Goal: Use online tool/utility: Utilize a website feature to perform a specific function

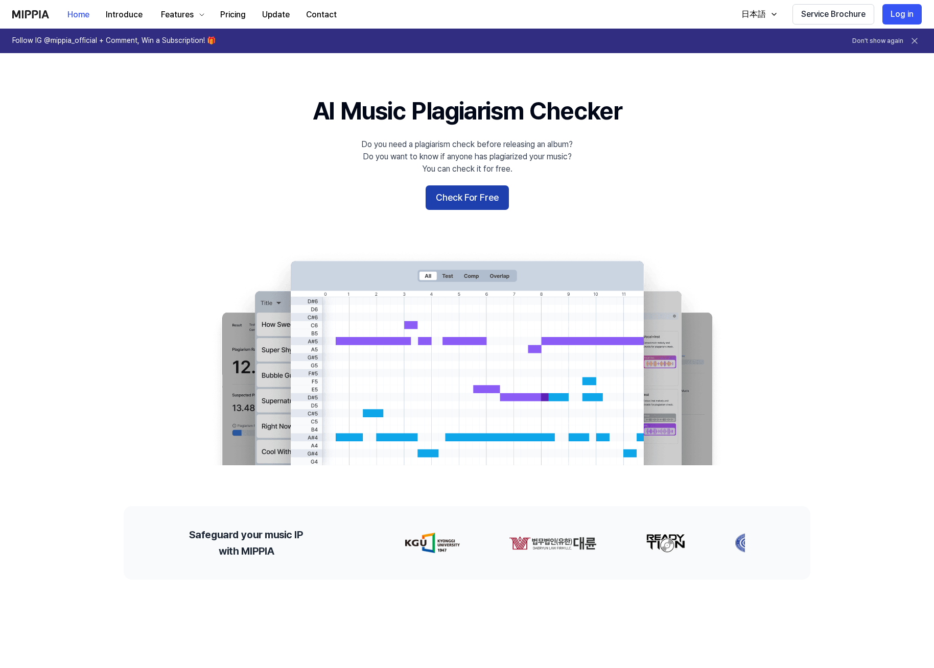
click at [469, 198] on button "Check For Free" at bounding box center [467, 198] width 83 height 25
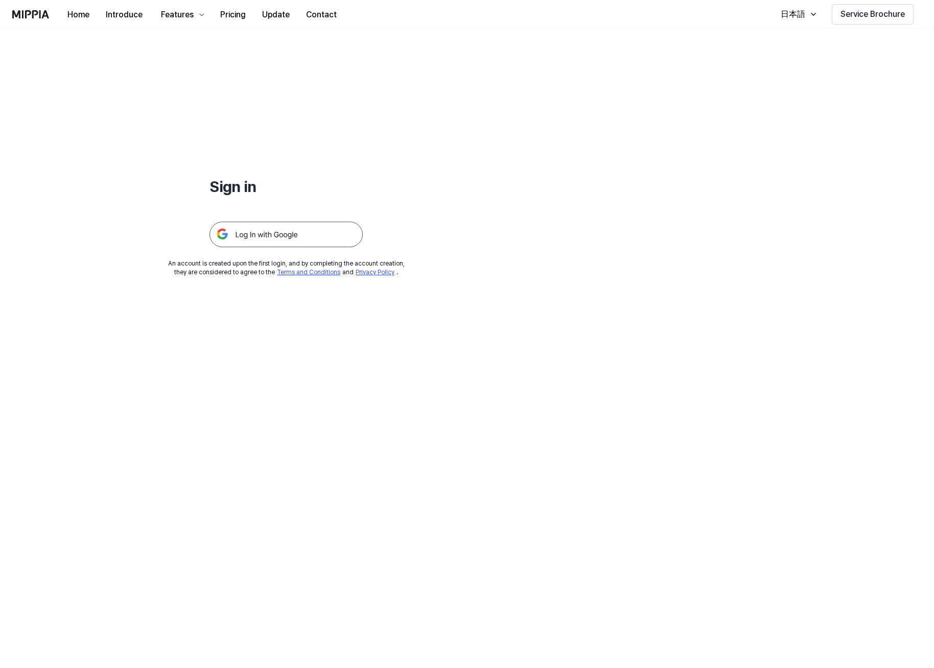
click at [274, 238] on img at bounding box center [286, 235] width 153 height 26
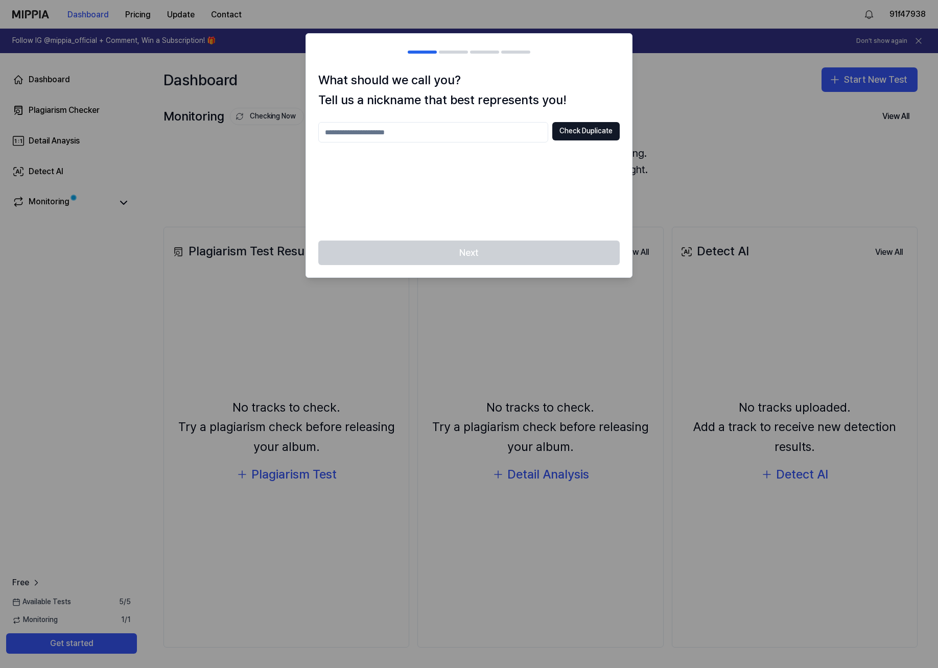
click at [379, 136] on input "text" at bounding box center [433, 132] width 230 height 20
click at [589, 131] on button "Check Duplicate" at bounding box center [585, 131] width 67 height 18
click at [427, 136] on input "****" at bounding box center [433, 132] width 230 height 20
click at [327, 129] on input "****" at bounding box center [433, 132] width 230 height 20
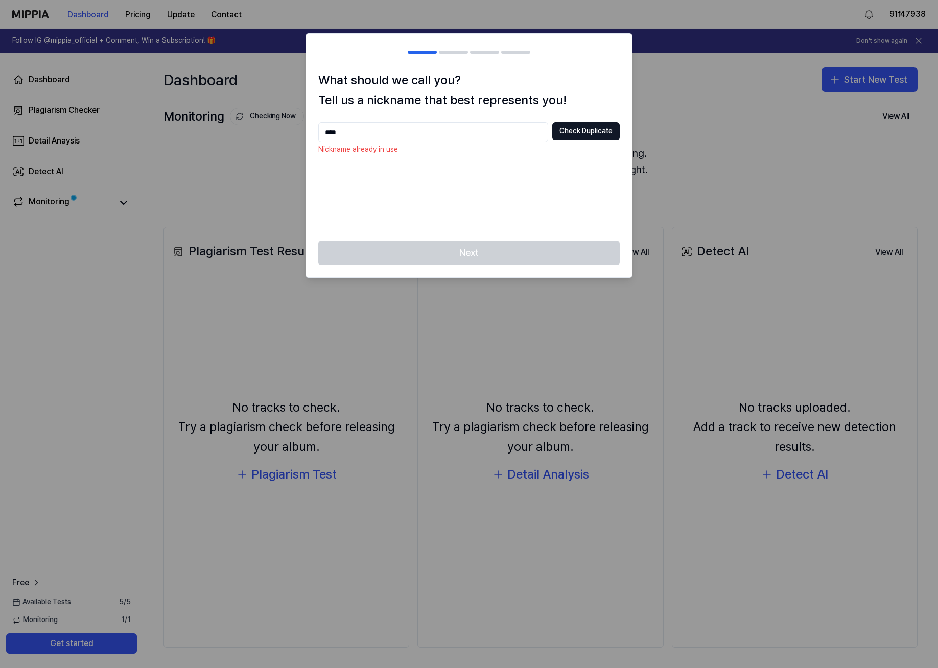
click at [391, 136] on input "****" at bounding box center [433, 132] width 230 height 20
paste input "****"
click at [391, 136] on input "********" at bounding box center [433, 132] width 230 height 20
paste input "****"
type input "**********"
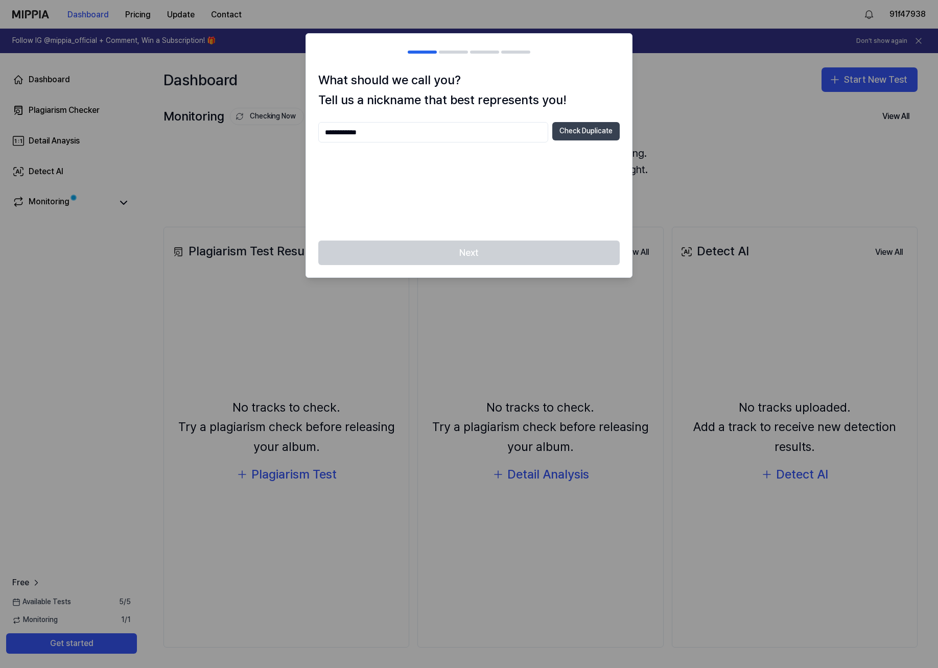
click at [579, 131] on button "Check Duplicate" at bounding box center [585, 131] width 67 height 18
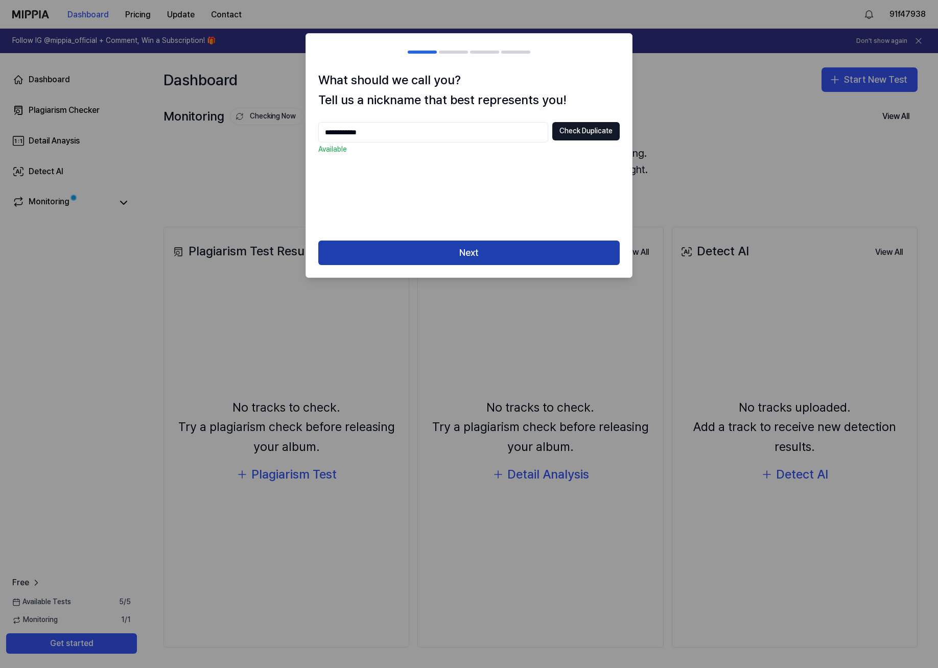
click at [468, 257] on button "Next" at bounding box center [469, 253] width 302 height 25
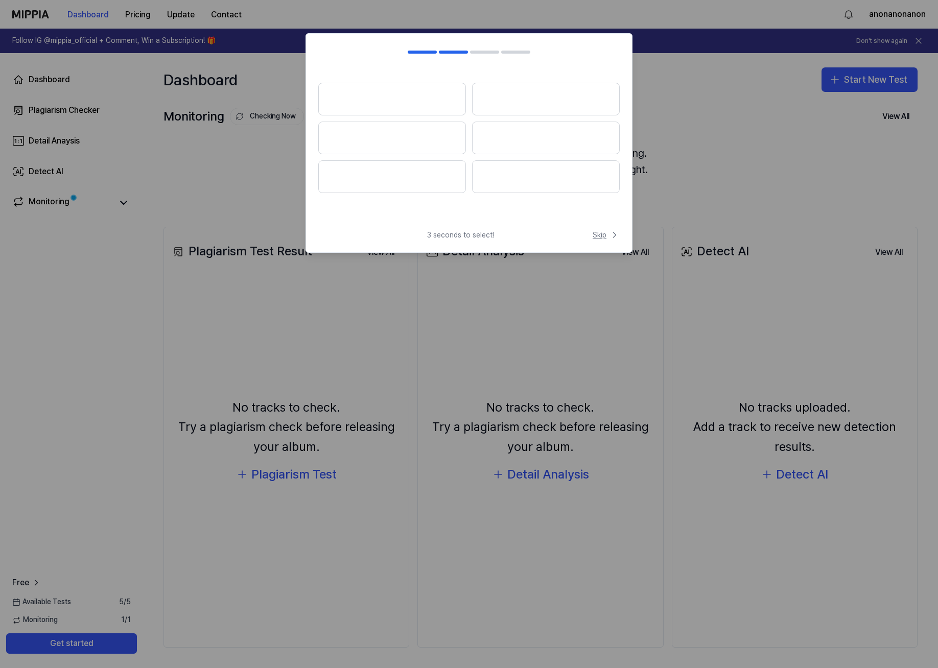
click at [598, 236] on span "Skip" at bounding box center [606, 235] width 27 height 10
click at [381, 100] on button at bounding box center [391, 99] width 147 height 33
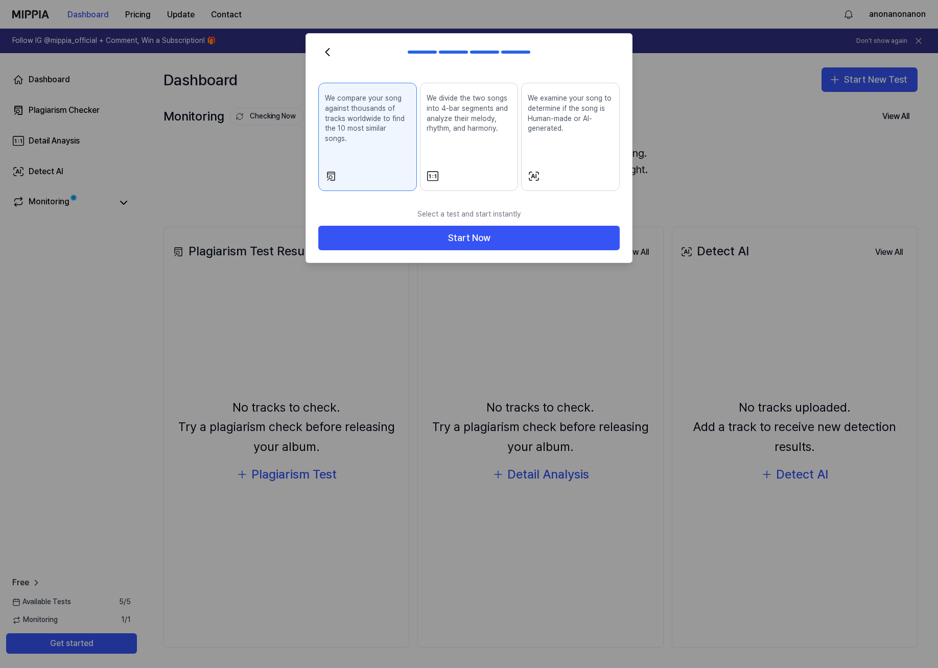
click at [420, 52] on div at bounding box center [422, 52] width 29 height 3
click at [326, 53] on icon at bounding box center [327, 52] width 14 height 14
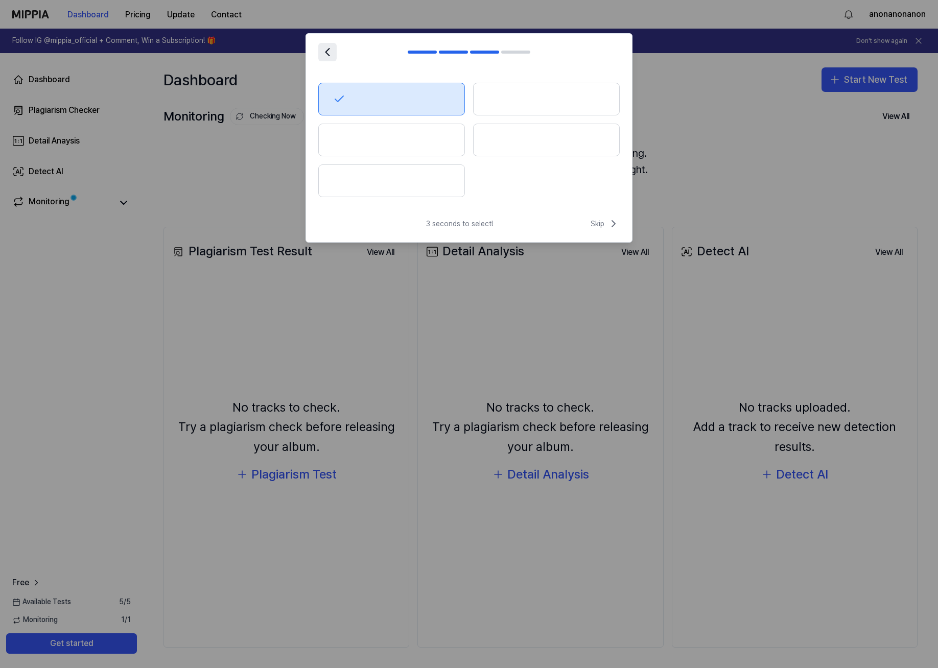
click at [326, 53] on icon at bounding box center [328, 52] width 4 height 7
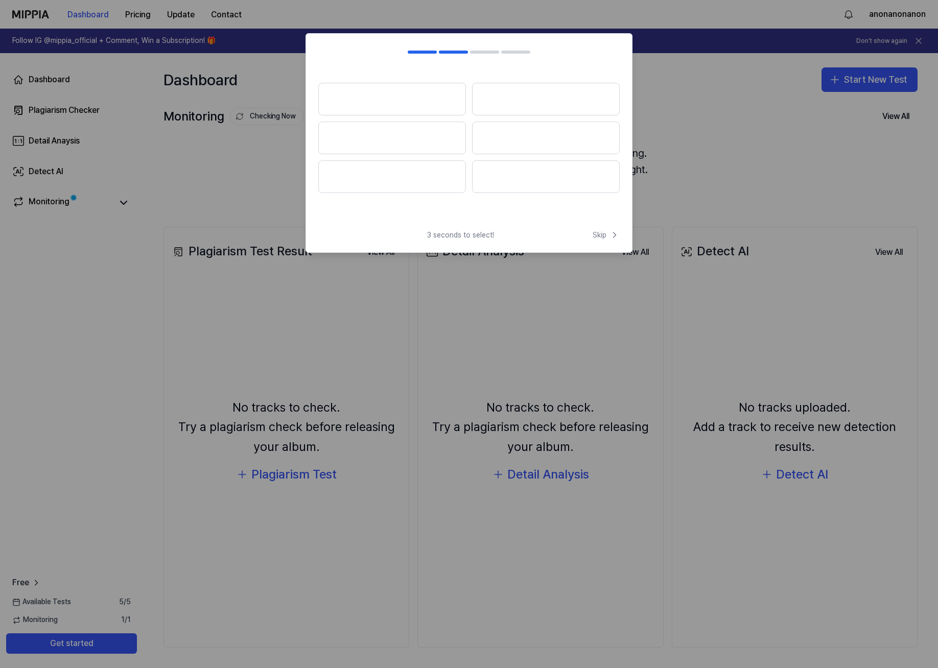
click at [326, 53] on div at bounding box center [324, 52] width 12 height 12
click at [421, 101] on button at bounding box center [392, 99] width 148 height 33
click at [520, 107] on div at bounding box center [469, 99] width 302 height 33
click at [511, 145] on button at bounding box center [546, 137] width 148 height 31
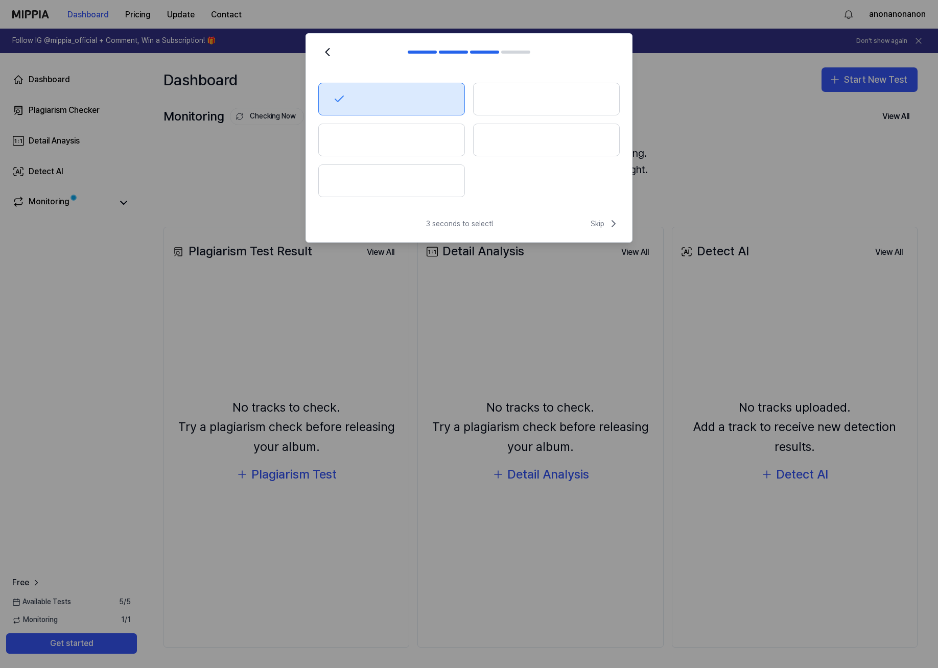
click at [400, 143] on button at bounding box center [391, 140] width 147 height 33
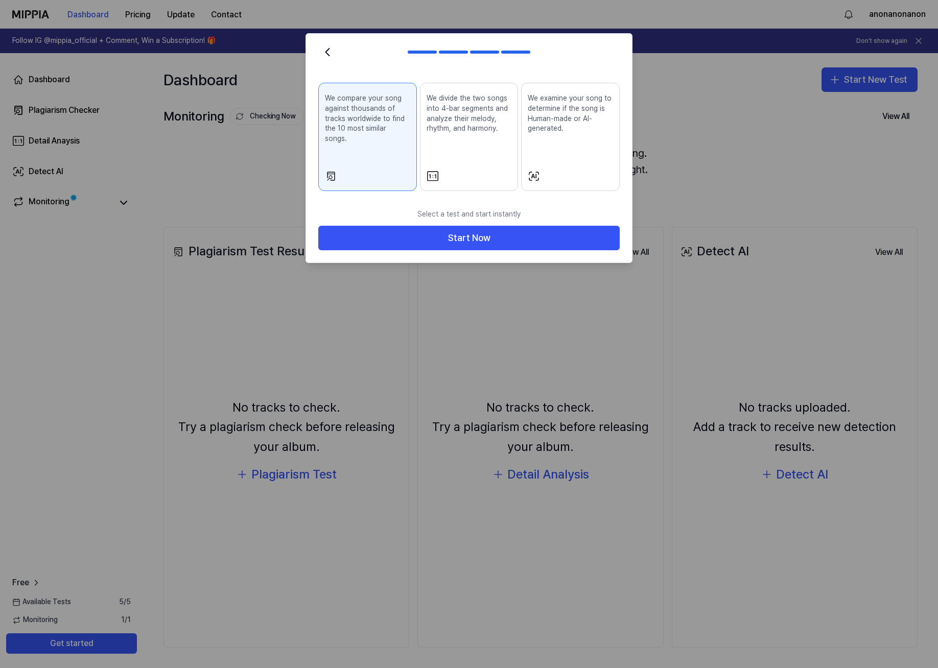
click at [472, 146] on div "We divide the two songs into 4-bar segments and analyze their melody, rhythm, a…" at bounding box center [469, 121] width 85 height 64
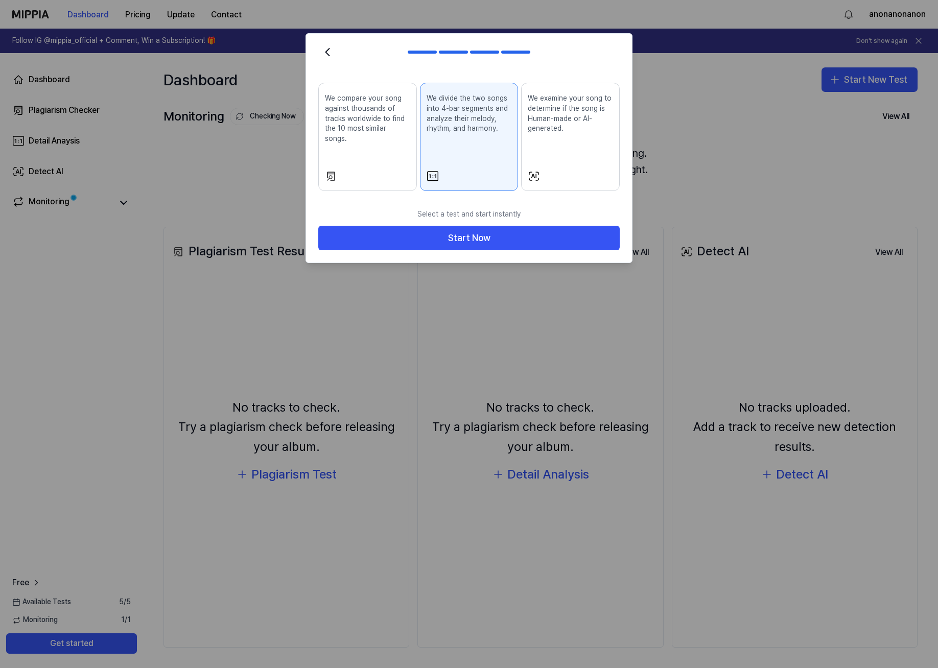
click at [559, 147] on div "We examine your song to determine if the song is Human-made or AI-generated." at bounding box center [570, 121] width 85 height 64
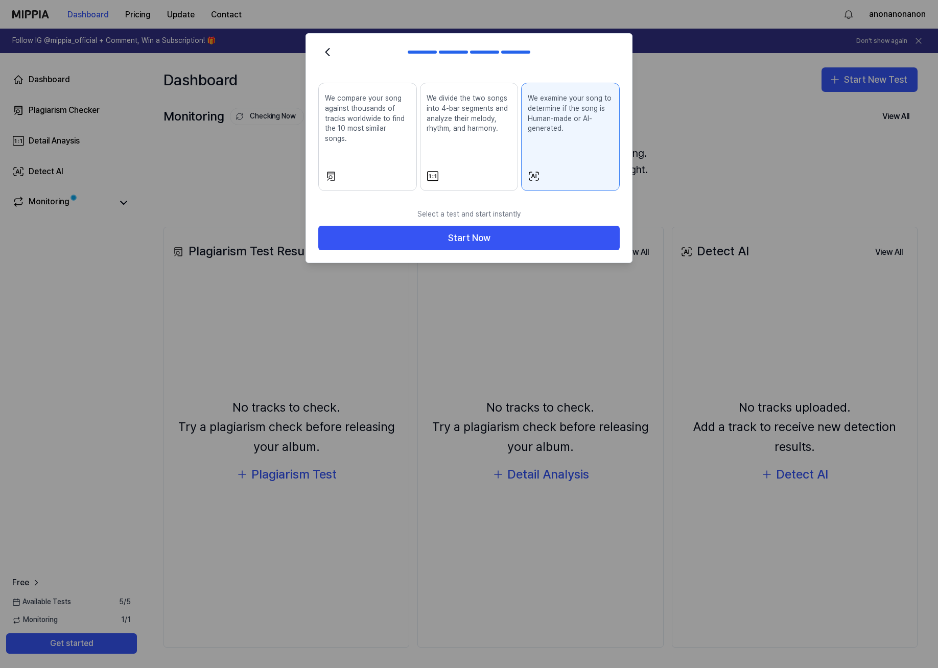
click at [365, 141] on div "We compare your song against thousands of tracks worldwide to find the 10 most …" at bounding box center [367, 126] width 85 height 75
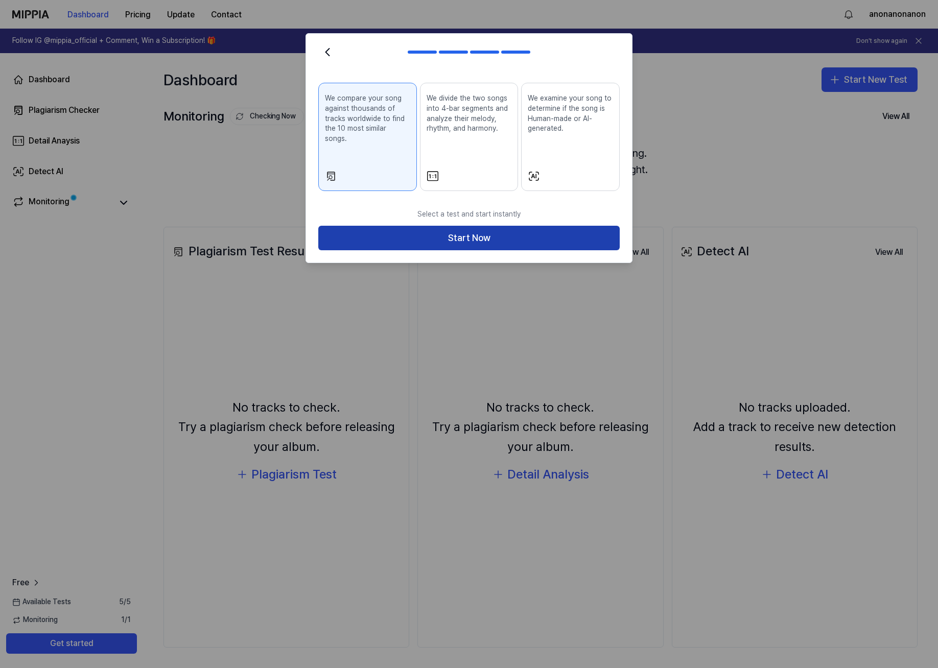
click at [452, 229] on button "Start Now" at bounding box center [469, 238] width 302 height 25
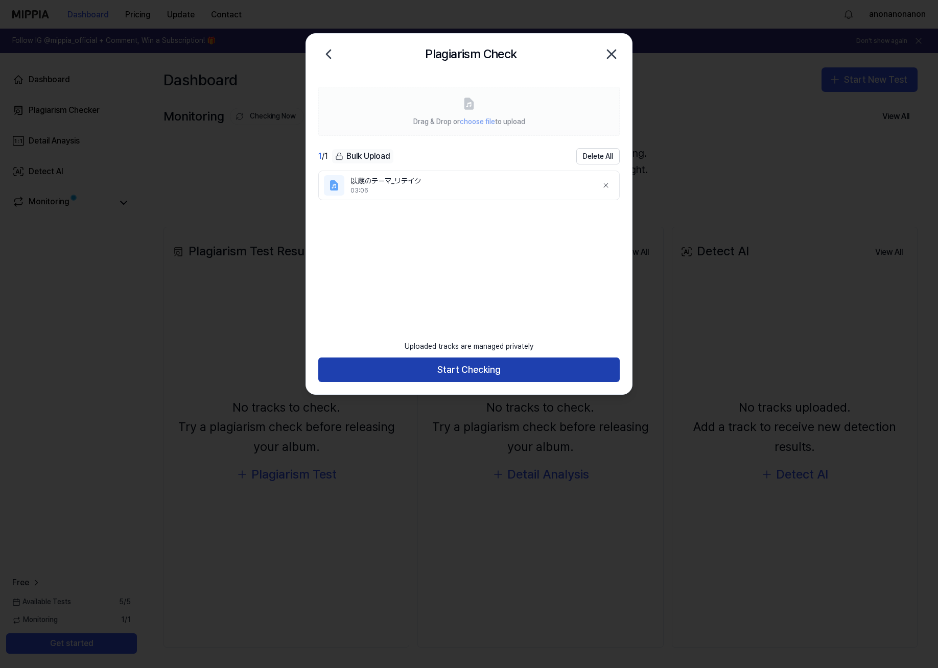
click at [470, 366] on button "Start Checking" at bounding box center [469, 370] width 302 height 25
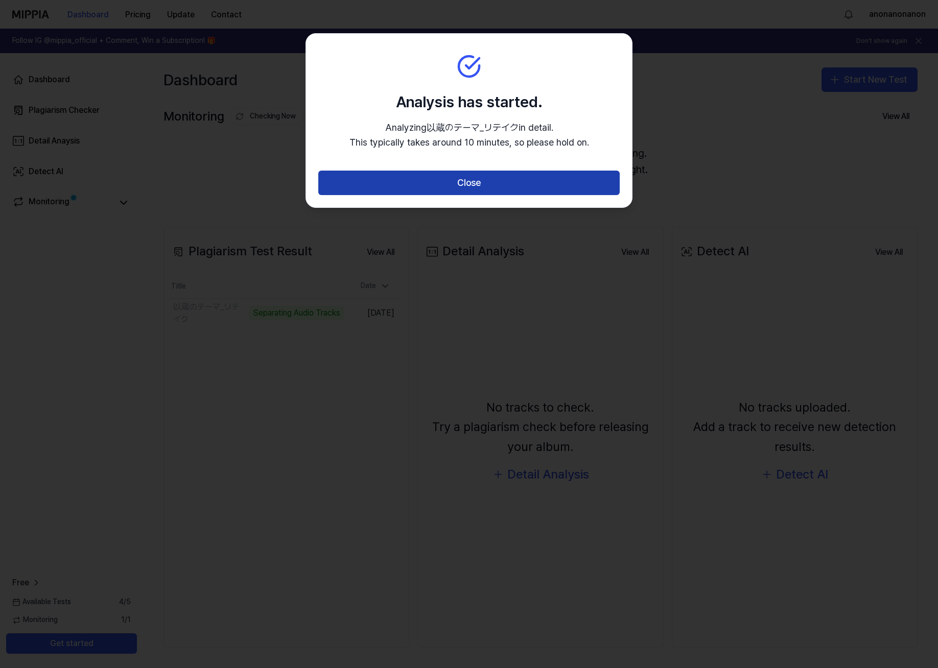
click at [458, 185] on button "Close" at bounding box center [469, 183] width 302 height 25
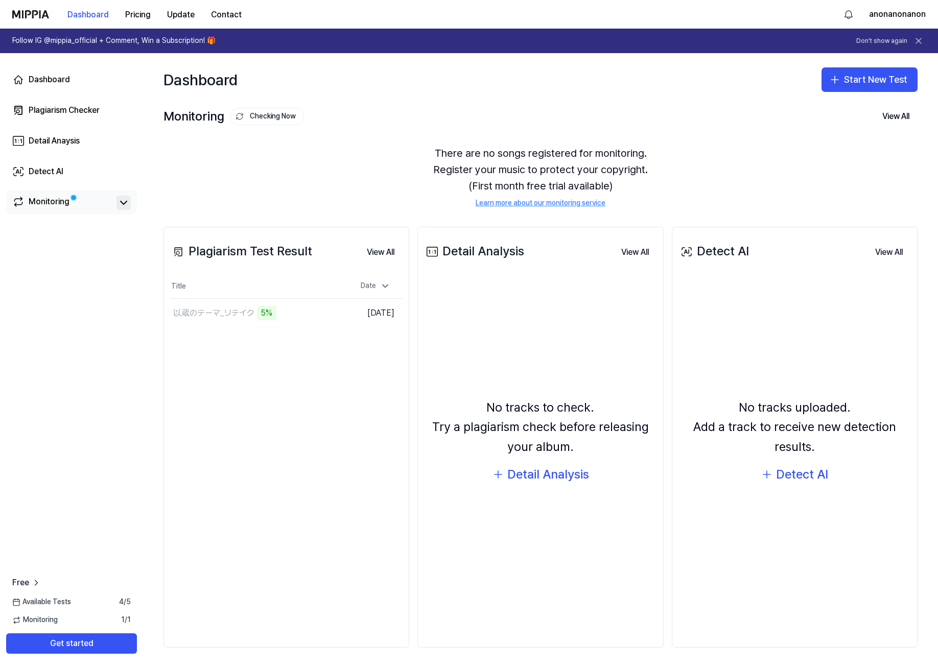
click at [124, 204] on icon at bounding box center [124, 202] width 6 height 3
click at [124, 204] on icon at bounding box center [124, 203] width 12 height 12
click at [223, 253] on div "Plagiarism Test Result" at bounding box center [241, 251] width 142 height 19
click at [313, 314] on button "Go to Results" at bounding box center [317, 313] width 55 height 16
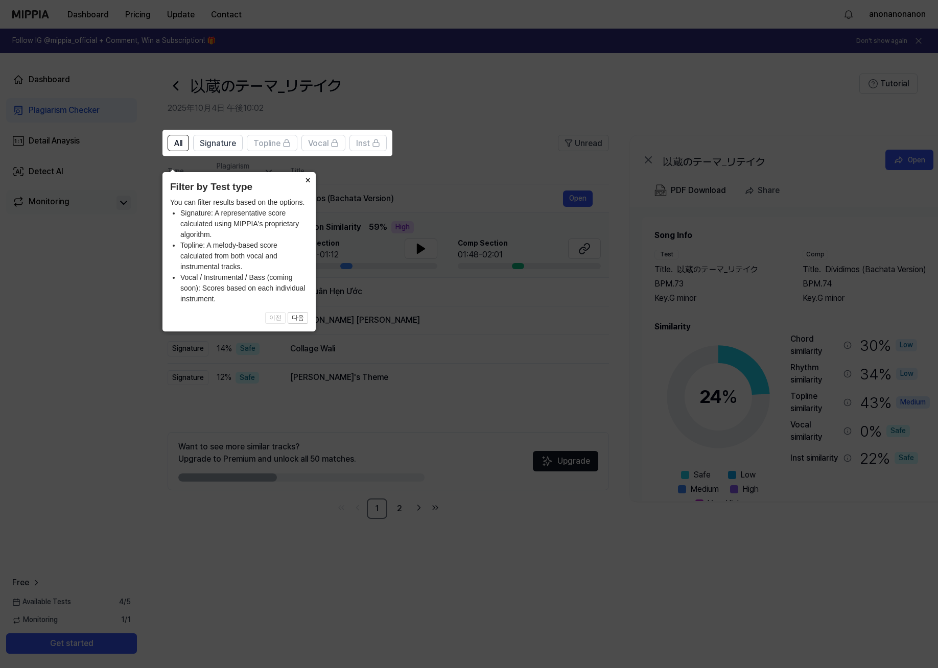
click at [307, 172] on button "×" at bounding box center [307, 179] width 16 height 14
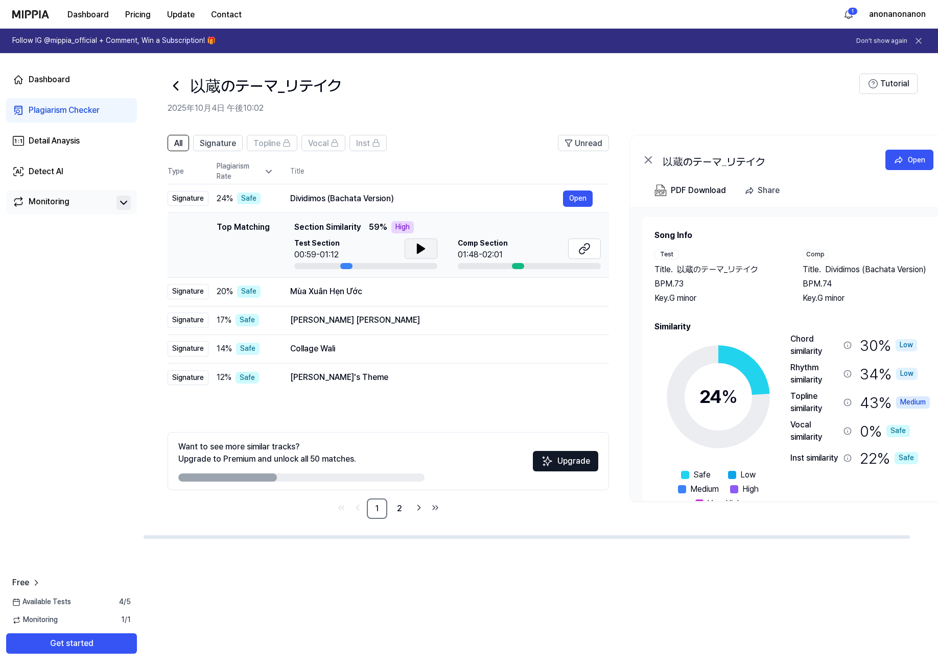
click at [423, 249] on icon at bounding box center [421, 248] width 7 height 9
click at [423, 249] on icon at bounding box center [423, 249] width 2 height 8
click at [588, 251] on icon at bounding box center [585, 249] width 12 height 12
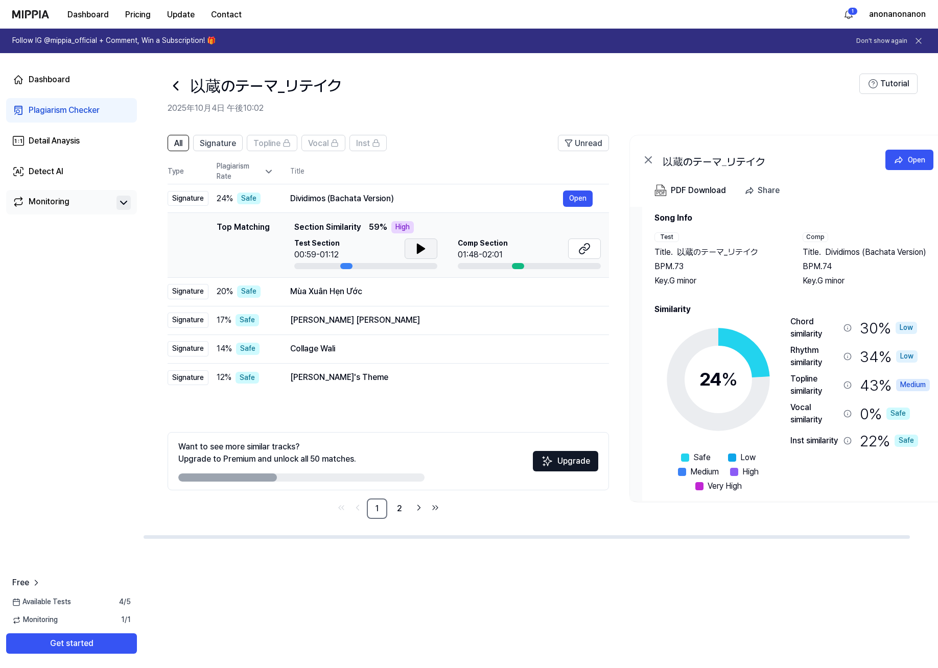
scroll to position [31, 0]
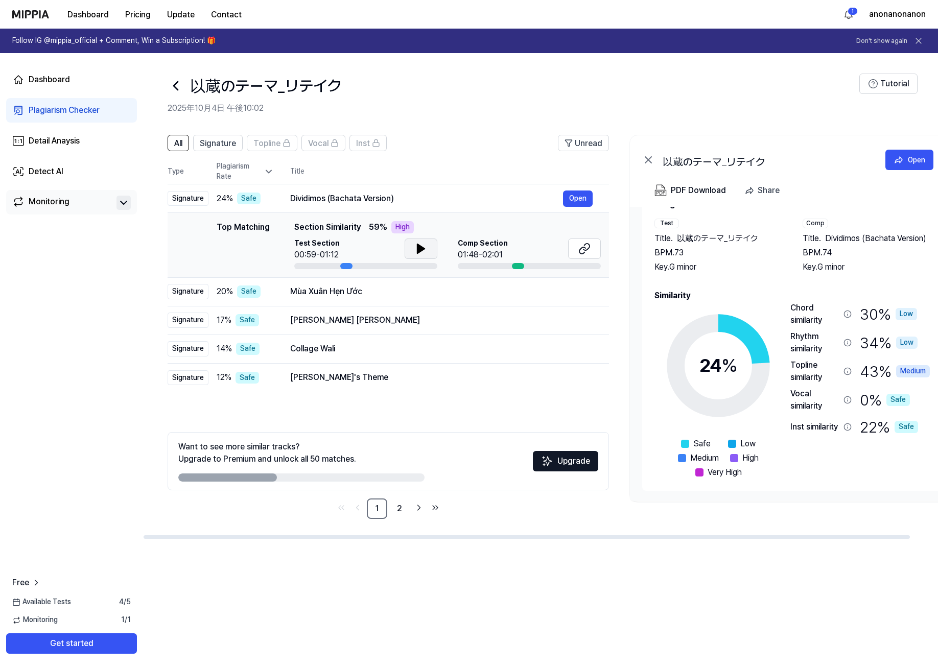
drag, startPoint x: 263, startPoint y: 476, endPoint x: 339, endPoint y: 480, distance: 76.3
click at [339, 480] on div at bounding box center [301, 478] width 246 height 8
drag, startPoint x: 261, startPoint y: 478, endPoint x: 310, endPoint y: 478, distance: 49.1
click at [310, 478] on div at bounding box center [301, 478] width 246 height 8
click at [396, 509] on link "2" at bounding box center [399, 509] width 20 height 20
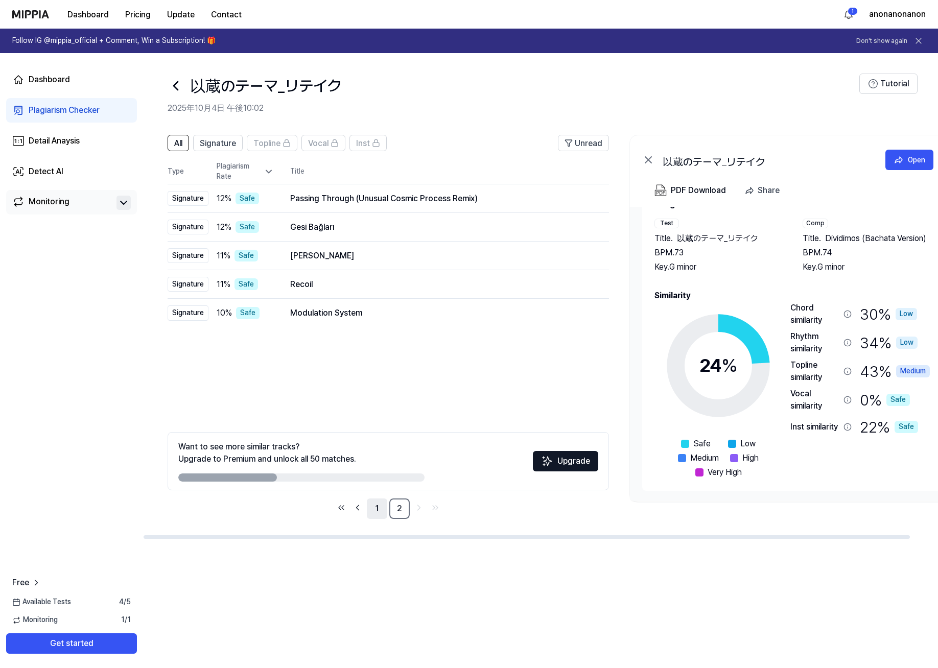
click at [379, 510] on link "1" at bounding box center [377, 509] width 20 height 20
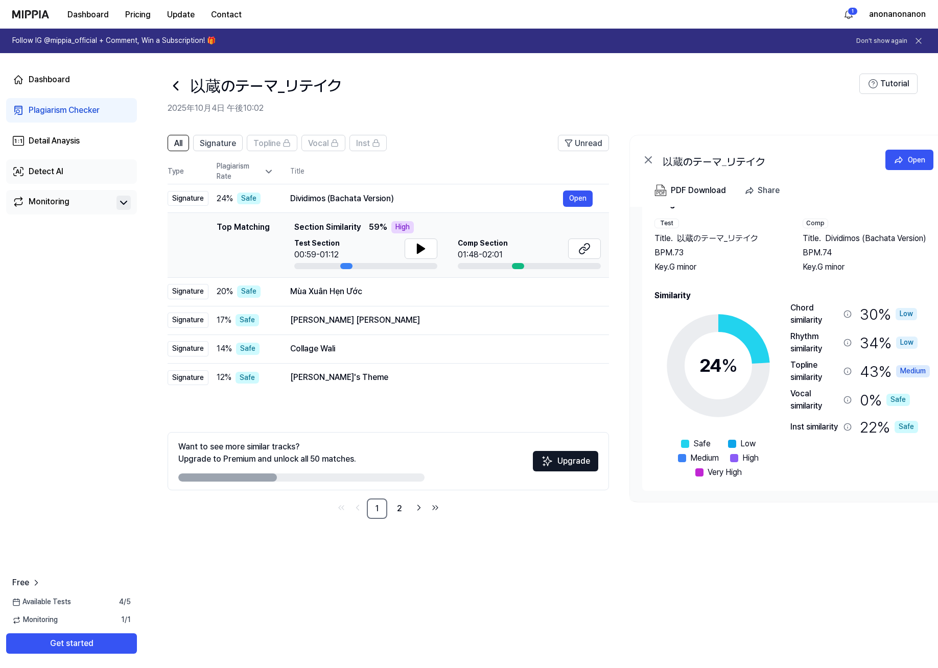
click at [54, 169] on div "Detect AI" at bounding box center [46, 172] width 35 height 12
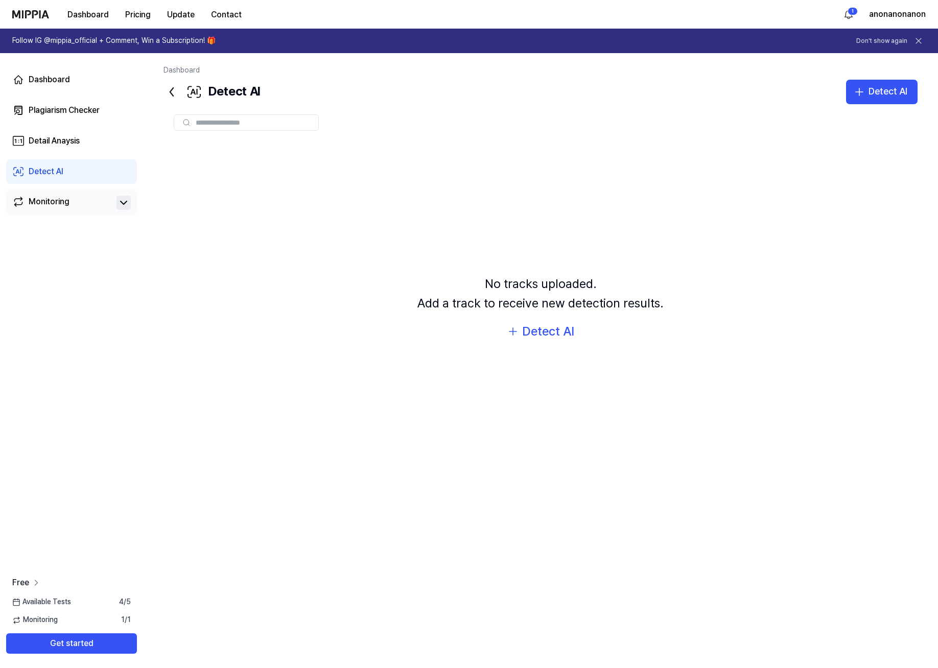
click at [25, 583] on span "Free" at bounding box center [20, 583] width 17 height 12
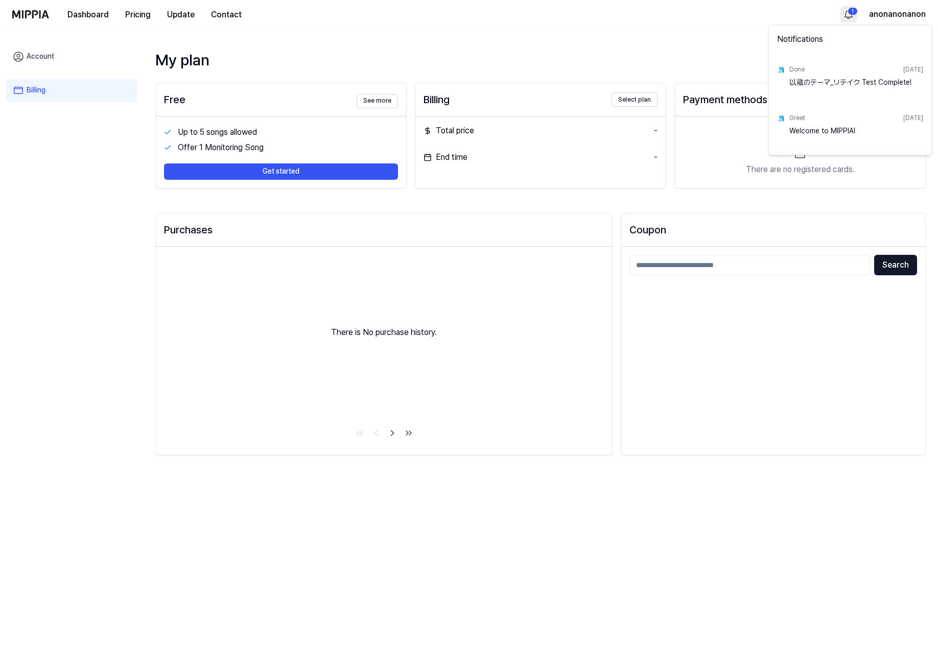
click at [853, 10] on html "Dashboard Pricing Update Contact 1 anonanonanon Account Billing My plan Free Se…" at bounding box center [469, 334] width 938 height 668
click at [446, 62] on html "Dashboard Pricing Update Contact anonanonanon Account Billing My plan Free See …" at bounding box center [469, 334] width 938 height 668
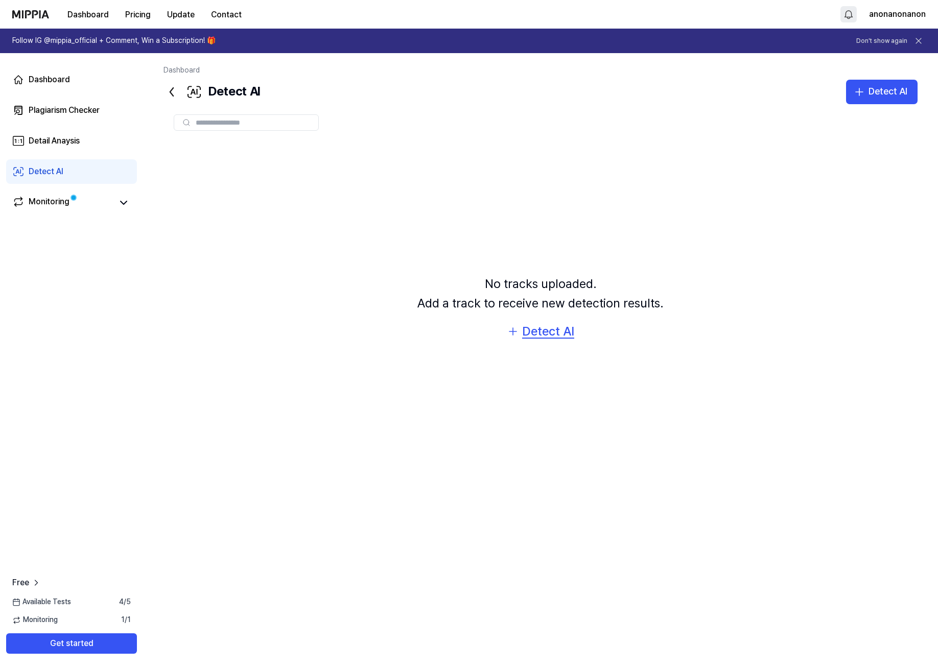
click at [539, 334] on div "Detect AI" at bounding box center [548, 331] width 52 height 19
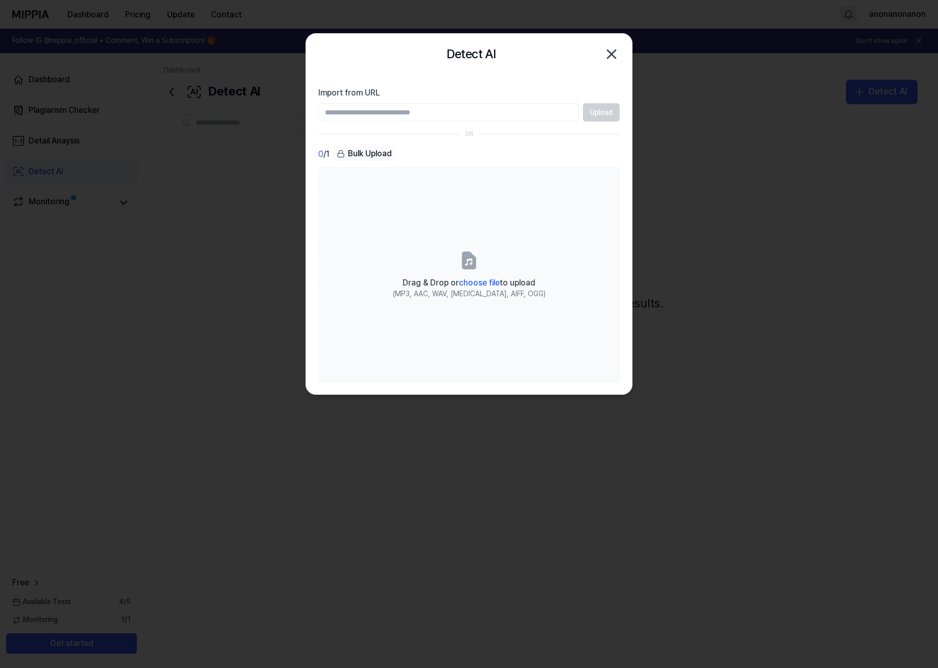
click at [616, 57] on icon "button" at bounding box center [612, 54] width 16 height 16
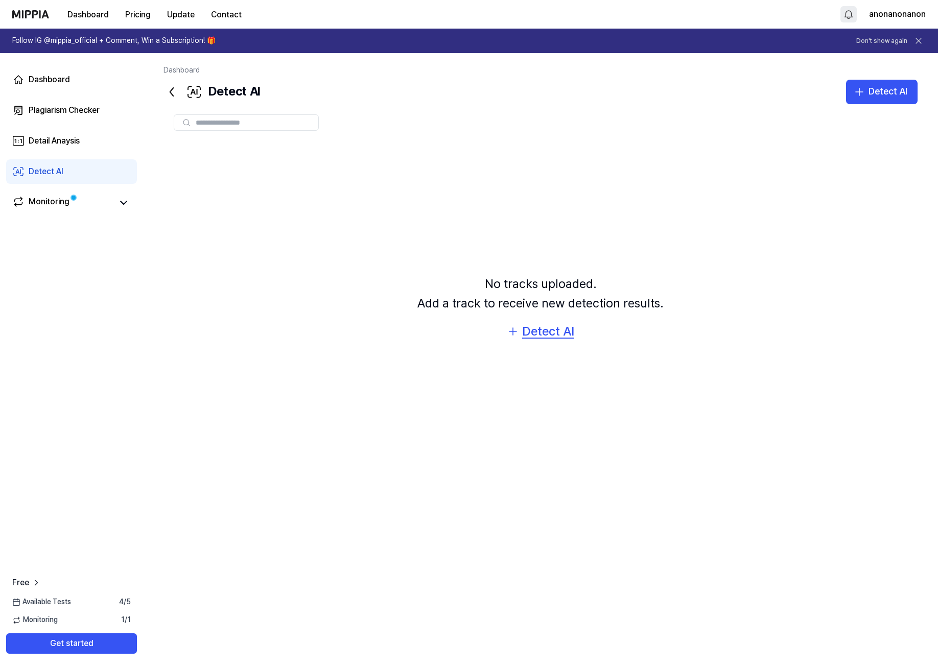
click at [561, 334] on div "Detect AI" at bounding box center [548, 331] width 52 height 19
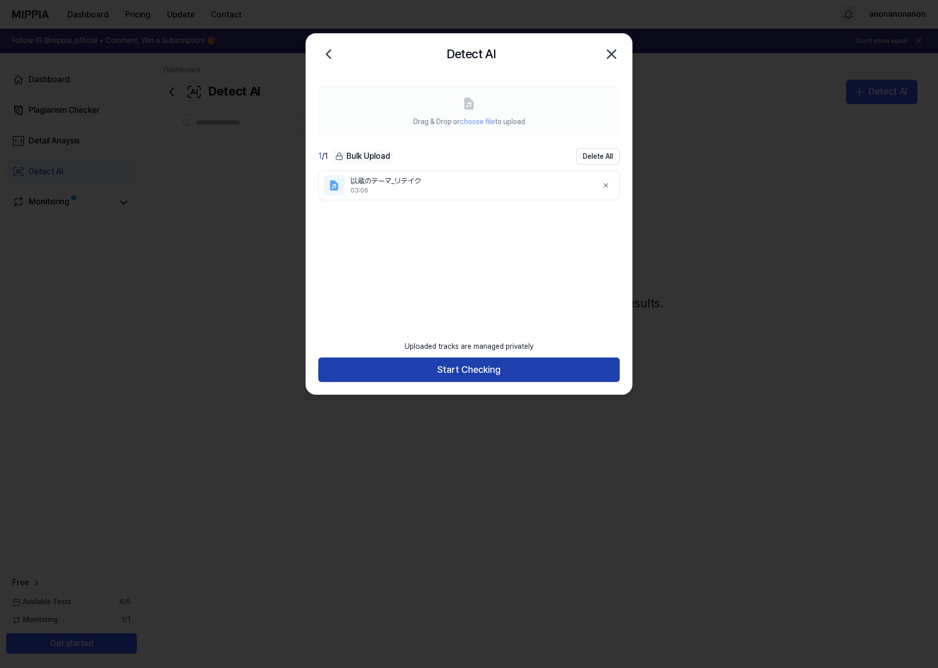
click at [465, 370] on button "Start Checking" at bounding box center [469, 370] width 302 height 25
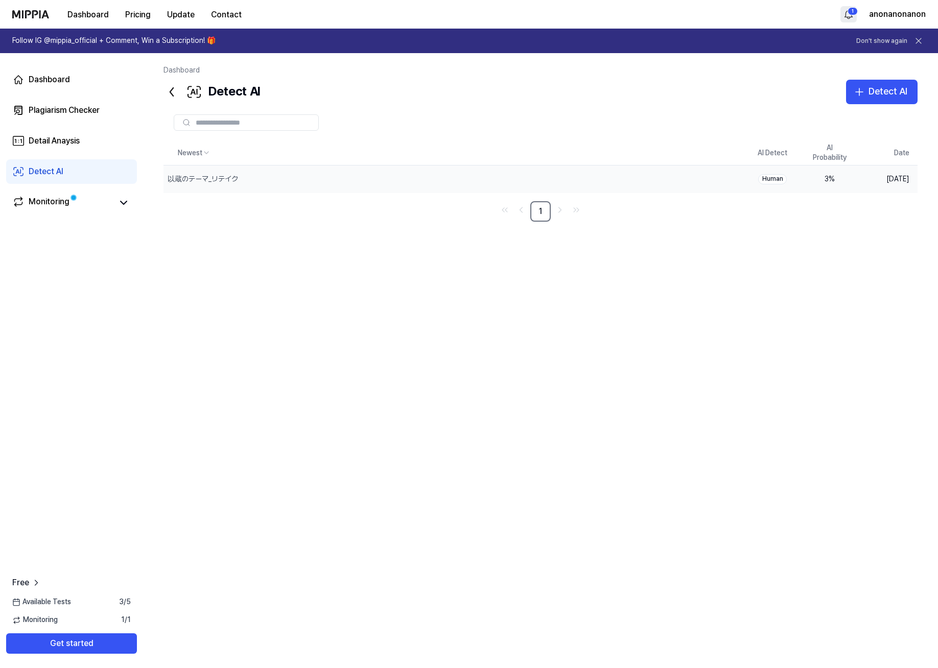
click at [772, 176] on div "Human" at bounding box center [772, 179] width 29 height 10
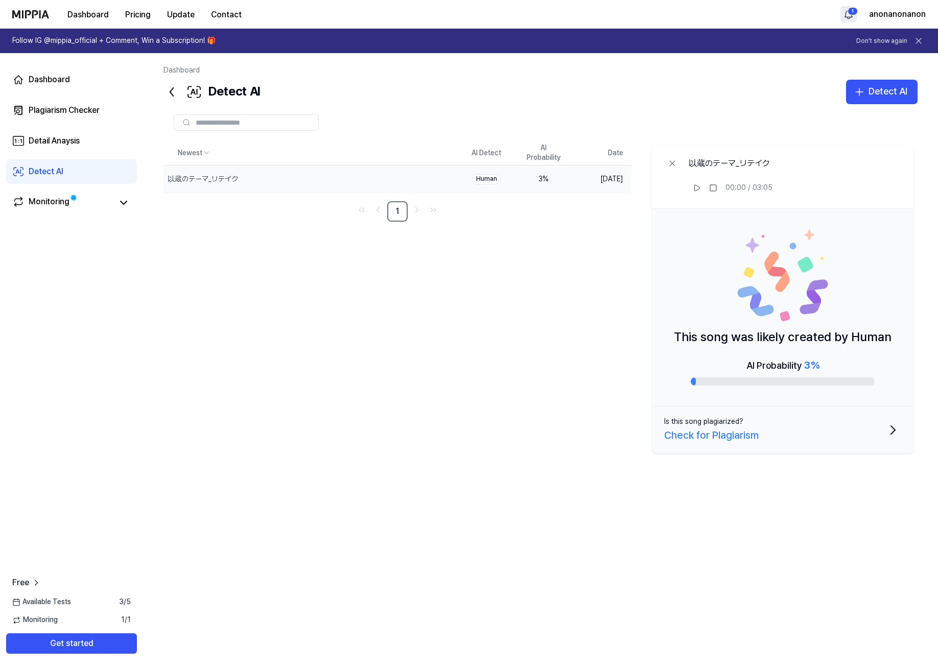
click at [534, 414] on div "Newest AI Detect AI Probability Date 以蔵のテーマ_リテイク Delete Human 3 % Oct 4, 2025 1…" at bounding box center [541, 358] width 754 height 434
click at [81, 114] on div "Plagiarism Checker" at bounding box center [64, 110] width 71 height 12
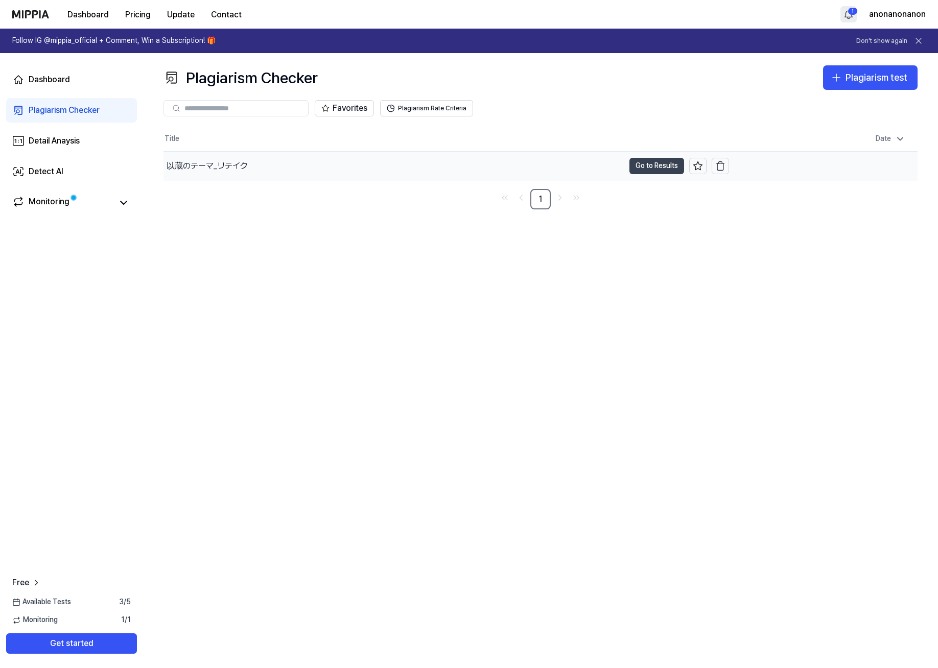
click at [647, 166] on button "Go to Results" at bounding box center [657, 166] width 55 height 16
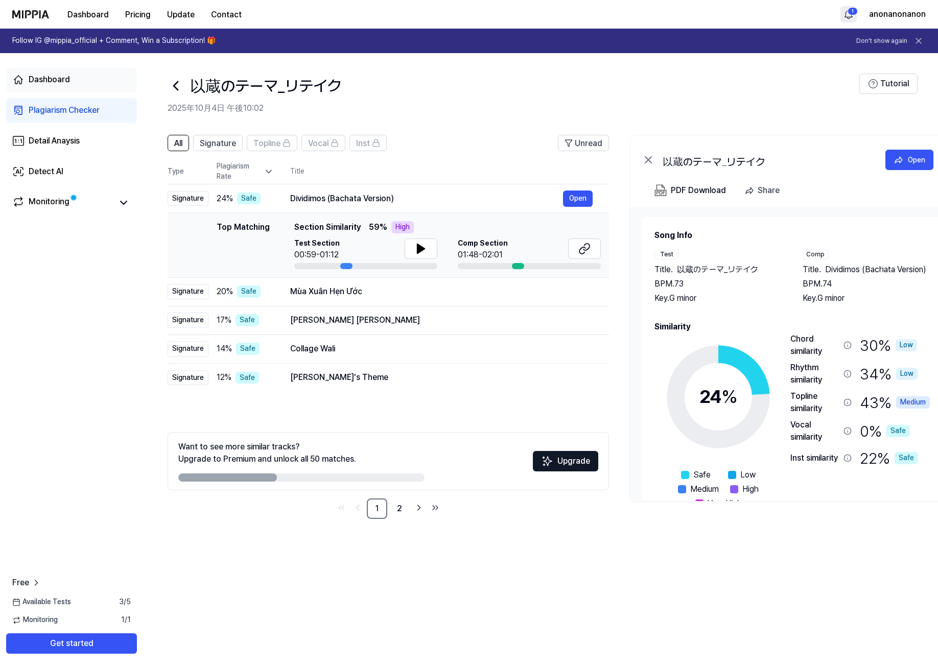
click at [62, 79] on div "Dashboard" at bounding box center [49, 80] width 41 height 12
